Goal: Find specific page/section: Find specific page/section

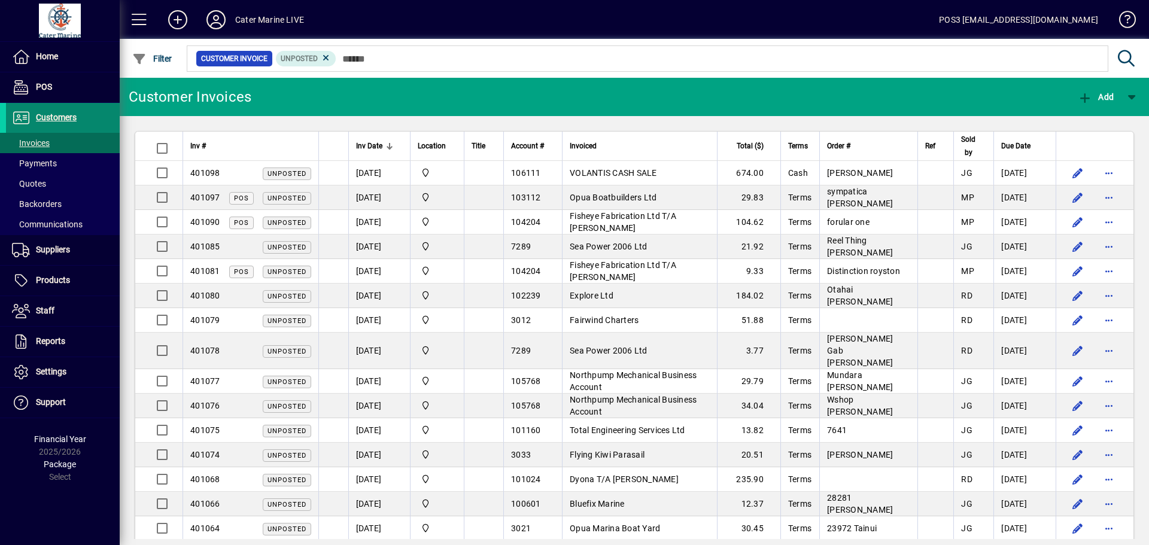
click at [57, 118] on span "Customers" at bounding box center [56, 117] width 41 height 10
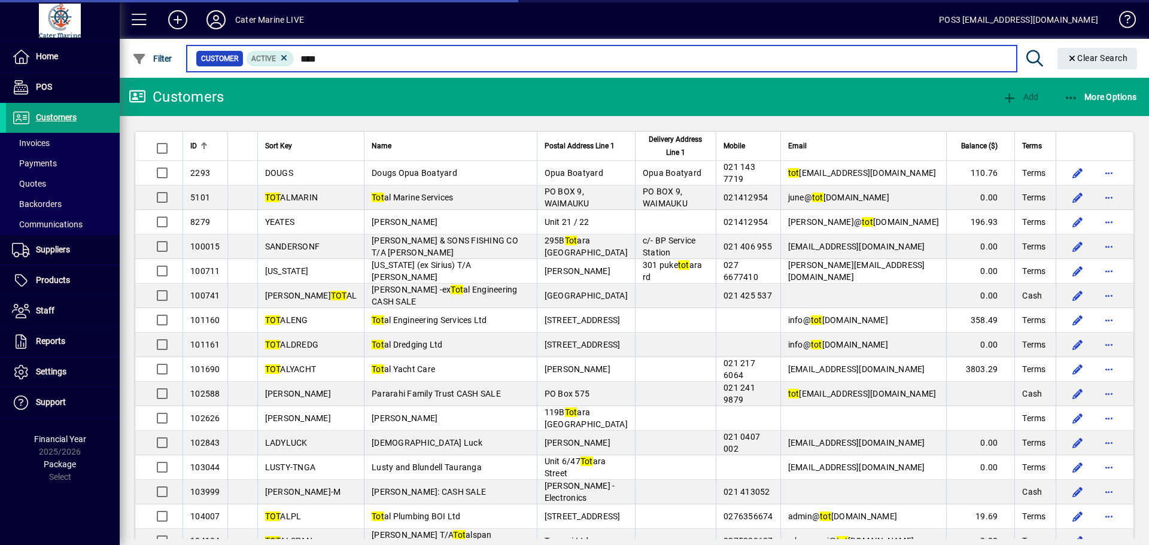
type input "*****"
